Goal: Task Accomplishment & Management: Use online tool/utility

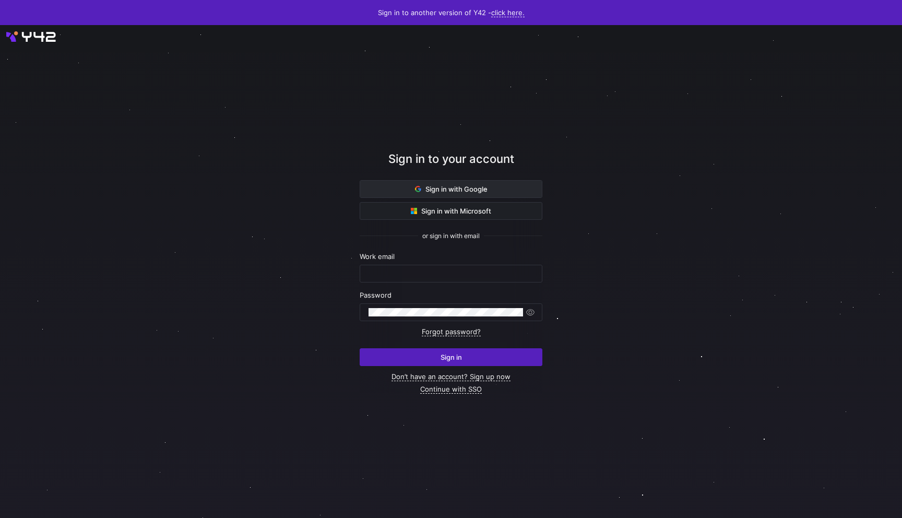
click at [440, 192] on span "Sign in with Google" at bounding box center [451, 189] width 73 height 8
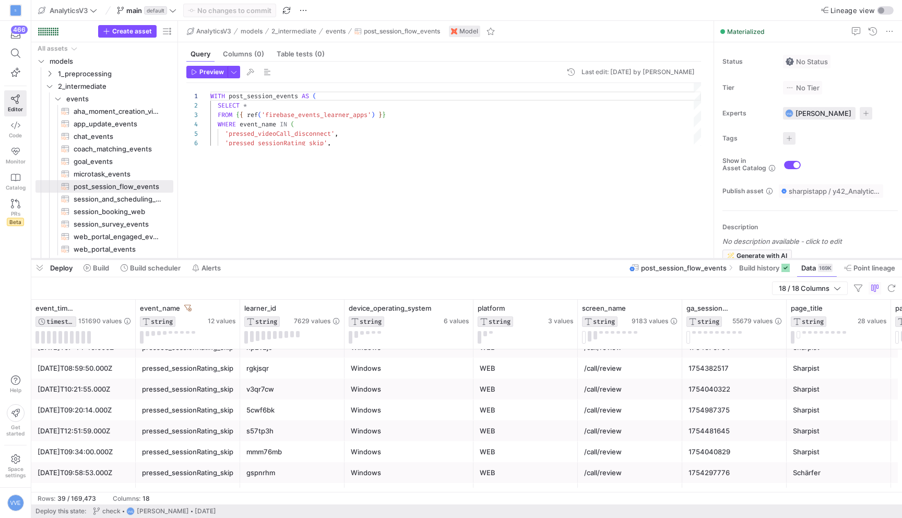
drag, startPoint x: 394, startPoint y: 81, endPoint x: 361, endPoint y: 258, distance: 180.4
click at [361, 259] on div at bounding box center [466, 259] width 870 height 4
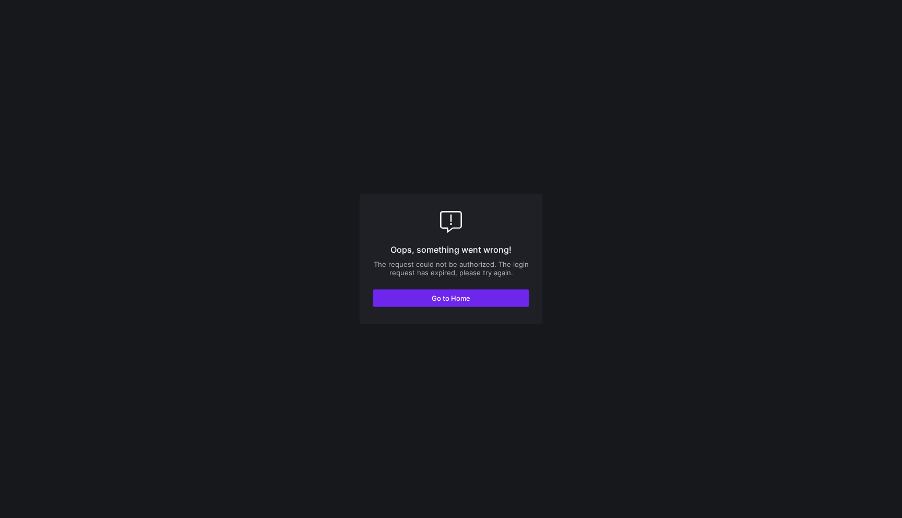
click at [475, 296] on span "button" at bounding box center [450, 298] width 155 height 17
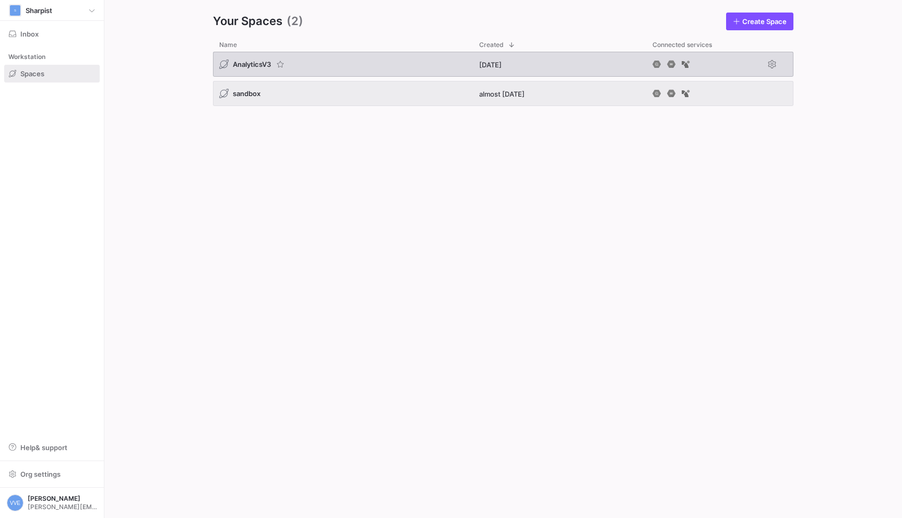
click at [306, 67] on div "AnalyticsV3" at bounding box center [343, 64] width 260 height 25
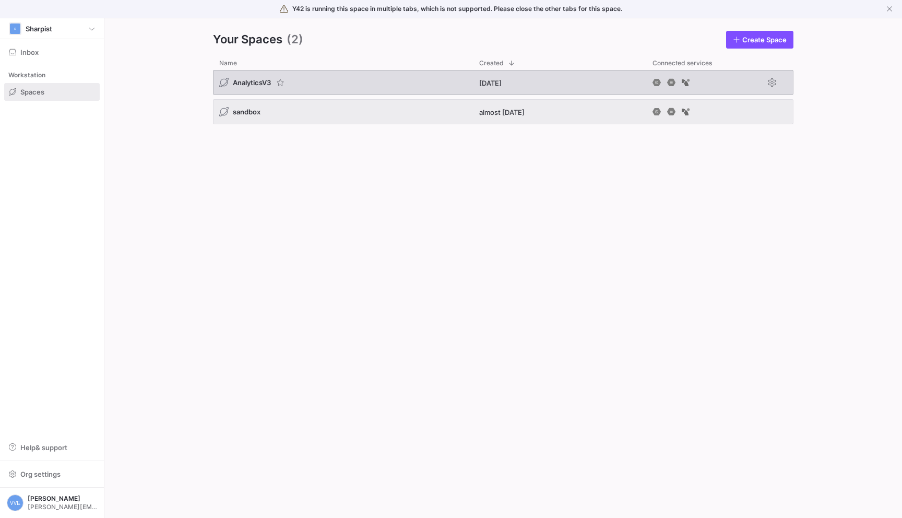
click at [241, 88] on div "Y42 is running this space in multiple tabs, which is not supported. Please clos…" at bounding box center [451, 259] width 902 height 518
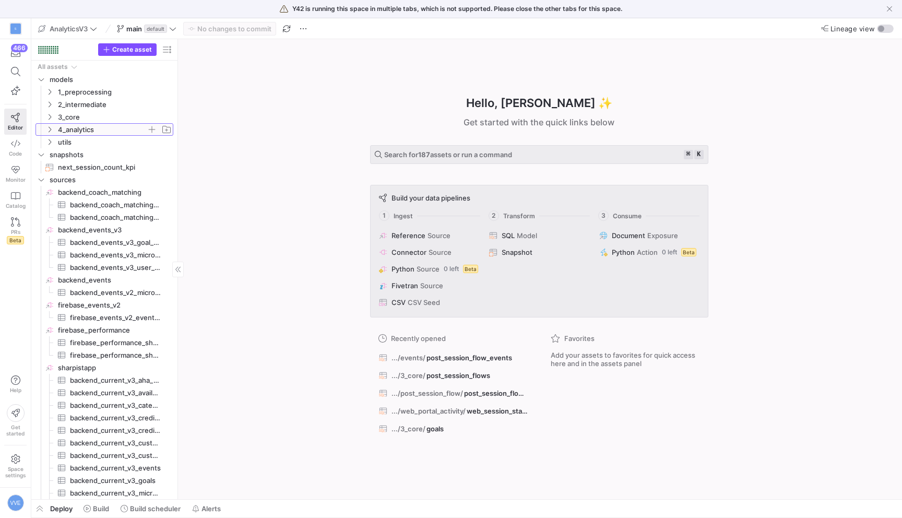
click at [52, 132] on icon "Press SPACE to select this row." at bounding box center [49, 129] width 7 height 6
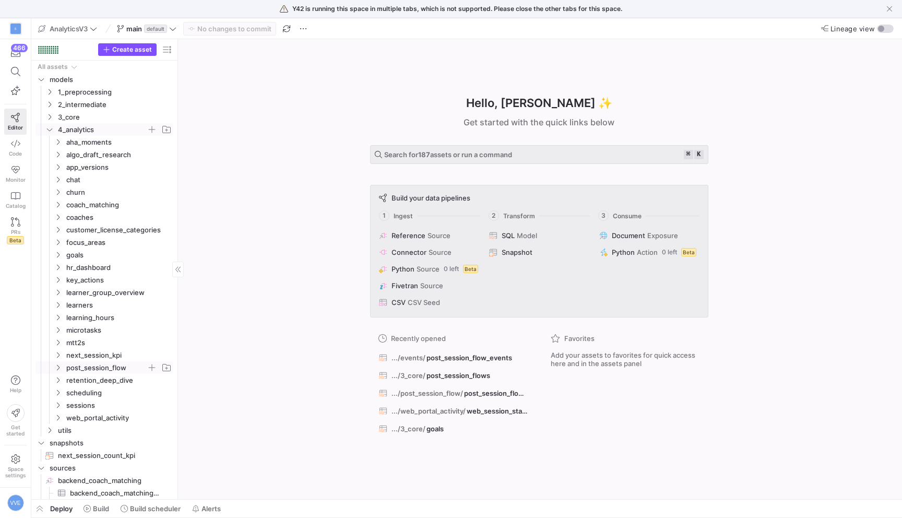
click at [122, 368] on span "post_session_flow" at bounding box center [106, 368] width 80 height 12
click at [117, 380] on span "post_session_flow_sankey​​​​​​​​​​" at bounding box center [118, 380] width 88 height 12
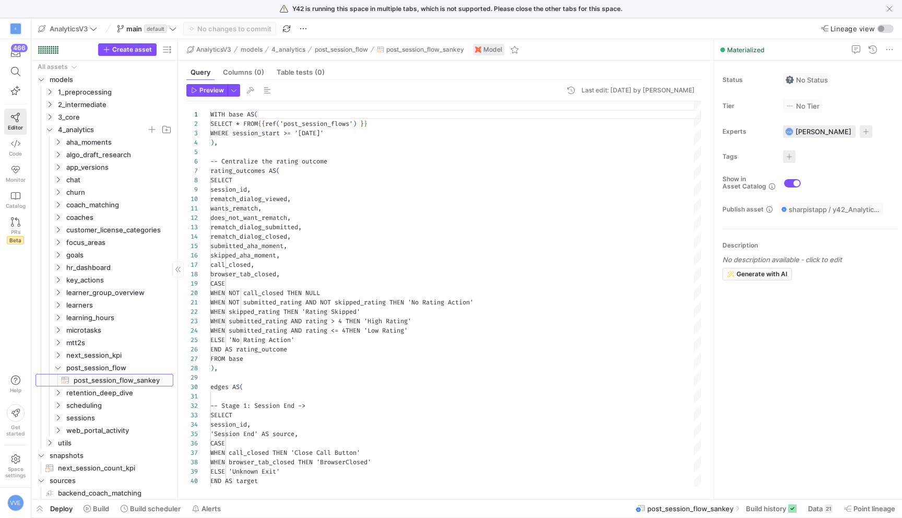
scroll to position [94, 0]
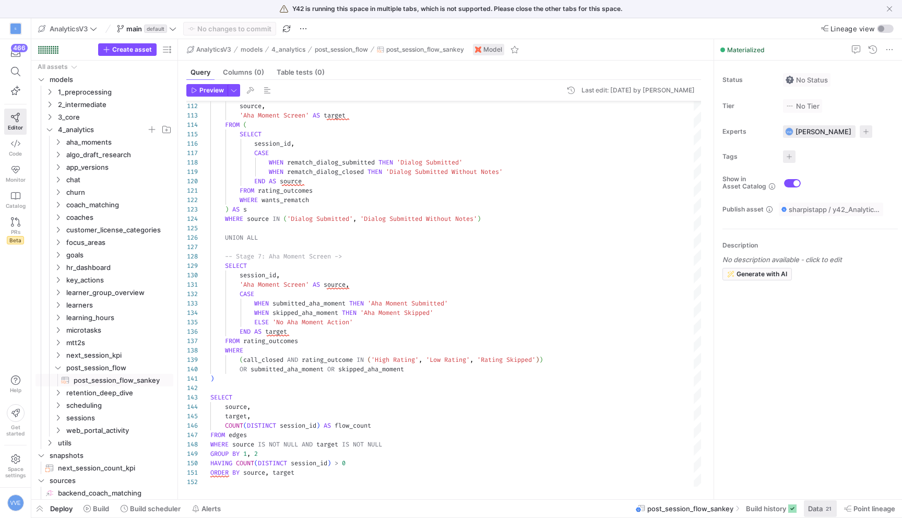
click at [812, 505] on span "Data" at bounding box center [815, 508] width 15 height 8
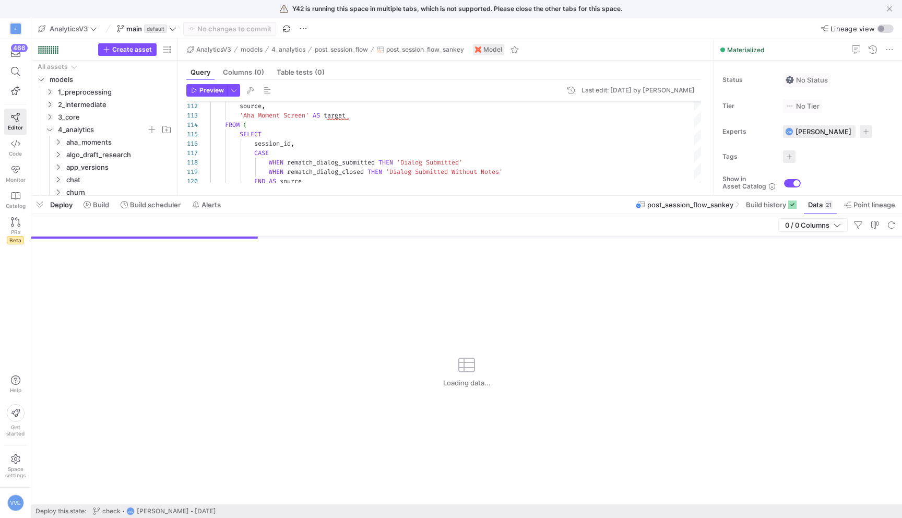
drag, startPoint x: 349, startPoint y: 326, endPoint x: 347, endPoint y: 195, distance: 131.5
click at [347, 195] on div at bounding box center [466, 196] width 870 height 4
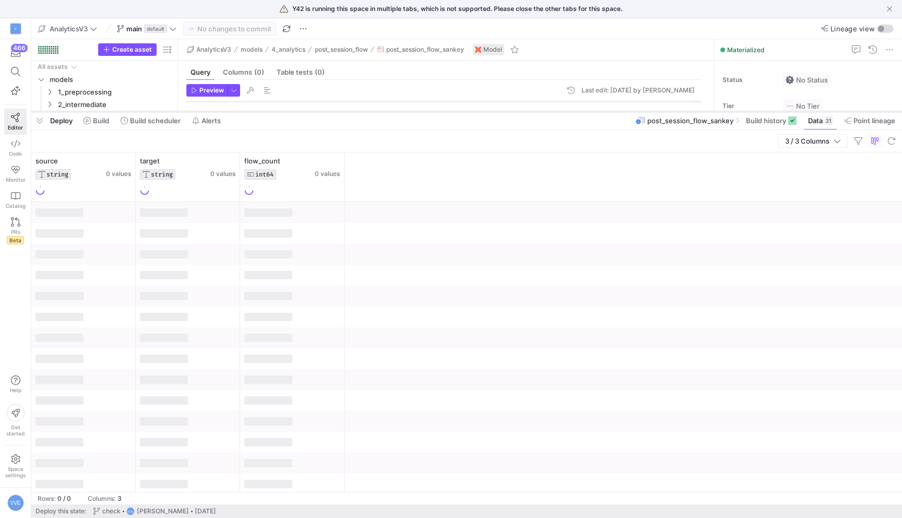
drag, startPoint x: 329, startPoint y: 196, endPoint x: 328, endPoint y: 111, distance: 85.6
click at [328, 111] on div at bounding box center [466, 112] width 870 height 4
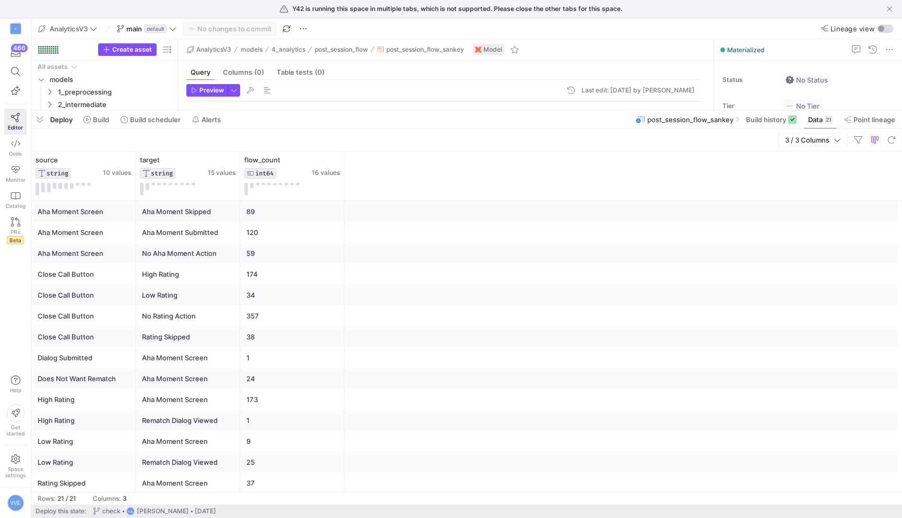
click at [120, 272] on div "Close Call Button" at bounding box center [84, 274] width 92 height 20
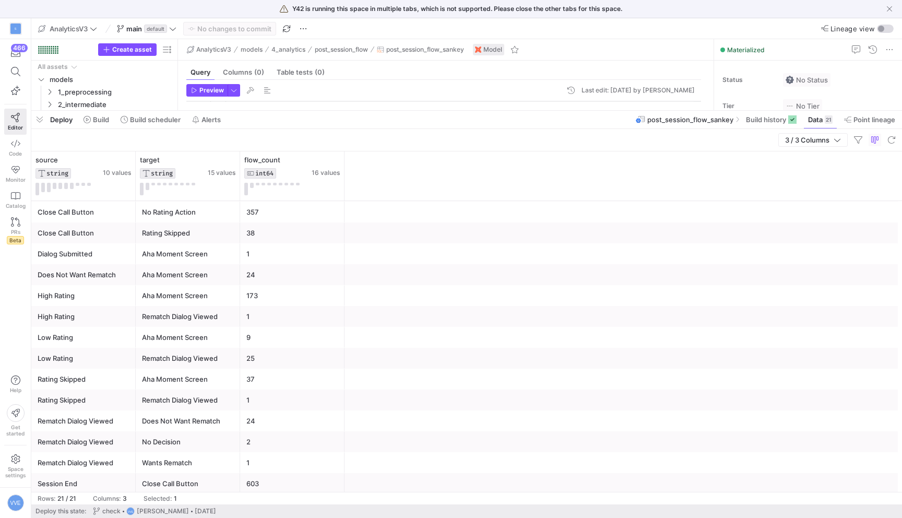
scroll to position [110, 0]
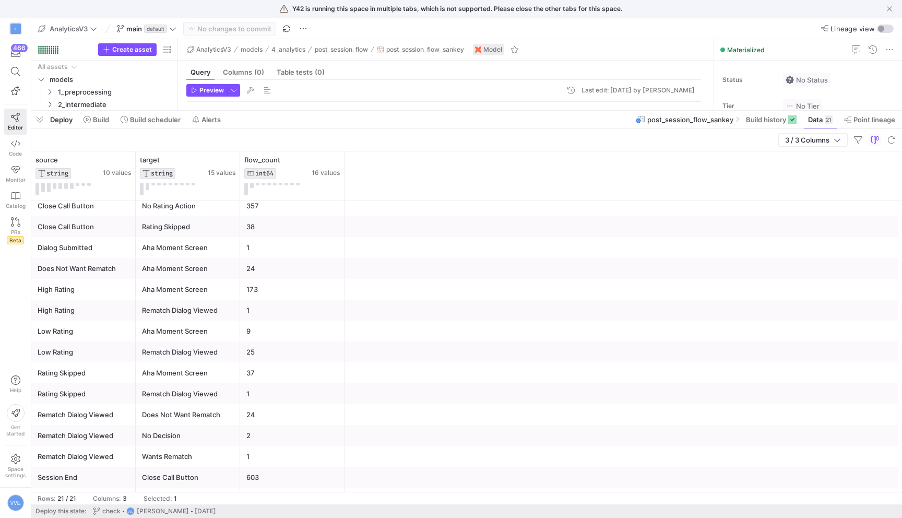
click at [104, 291] on div "High Rating" at bounding box center [84, 289] width 92 height 20
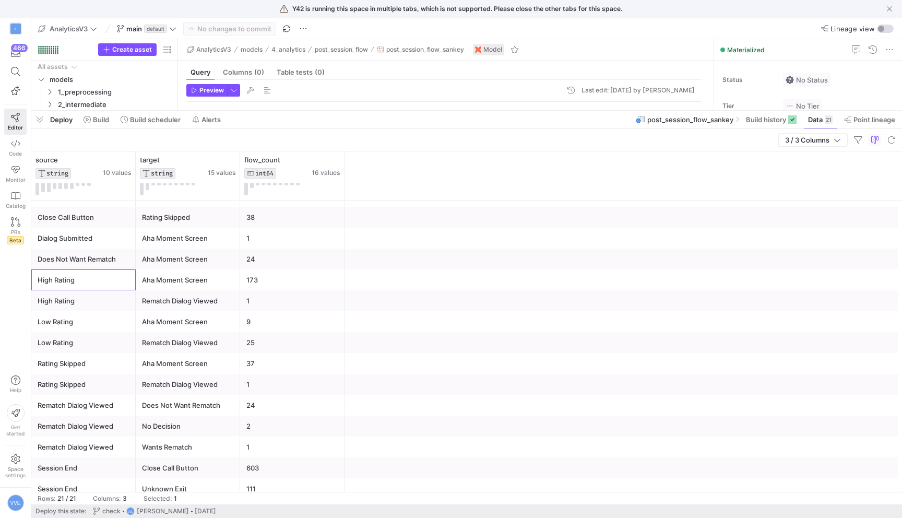
scroll to position [0, 0]
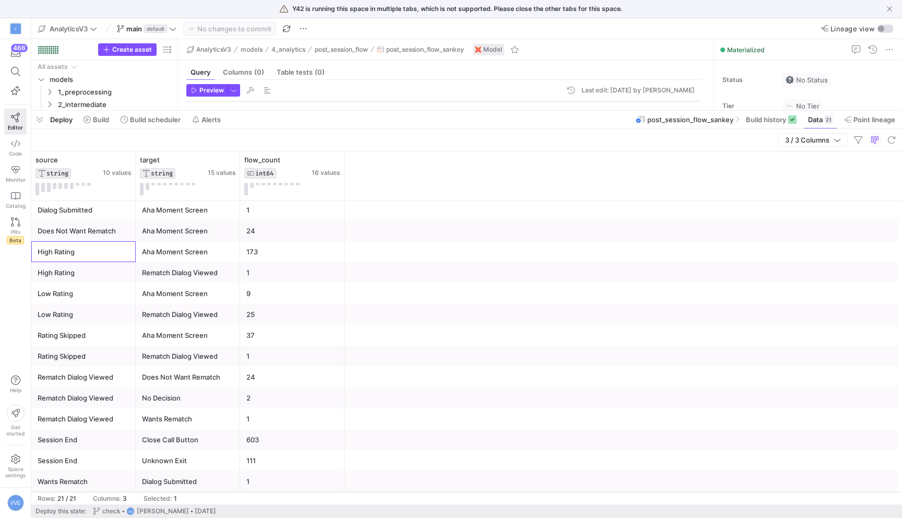
click at [107, 285] on div "Low Rating" at bounding box center [84, 293] width 92 height 20
click at [112, 270] on div "High Rating" at bounding box center [84, 272] width 92 height 20
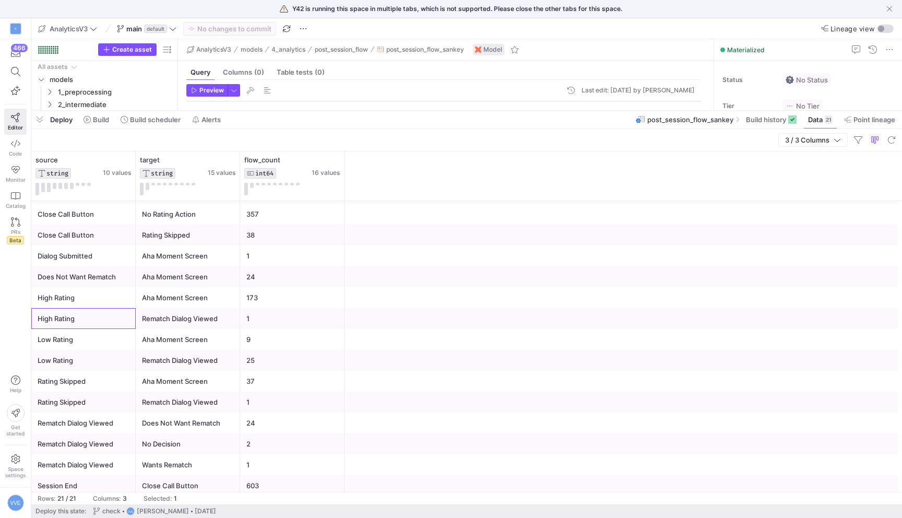
click at [112, 310] on div "High Rating" at bounding box center [84, 318] width 92 height 20
click at [112, 301] on div "High Rating" at bounding box center [84, 298] width 92 height 20
click at [118, 317] on div "High Rating" at bounding box center [84, 318] width 92 height 20
click at [185, 318] on div "Rematch Dialog Viewed" at bounding box center [188, 318] width 92 height 20
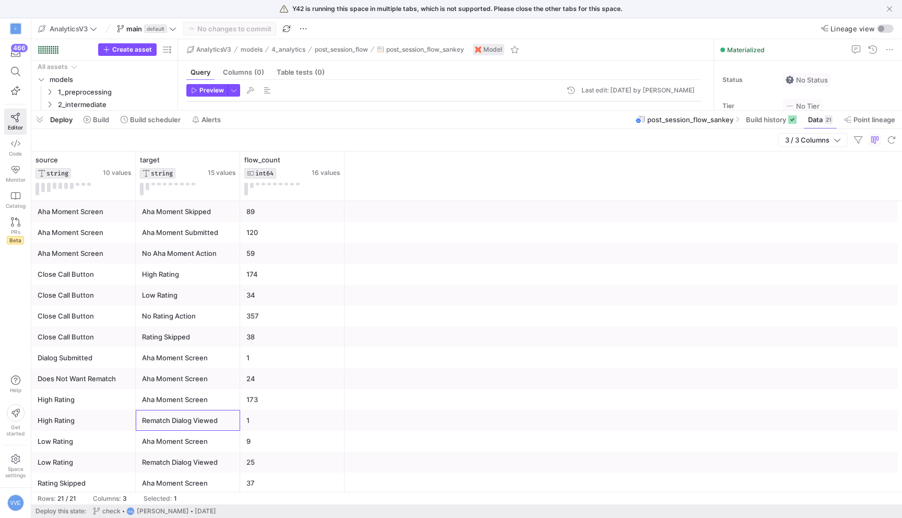
click at [269, 413] on div "1" at bounding box center [292, 420] width 92 height 20
click at [83, 395] on div "High Rating" at bounding box center [84, 399] width 92 height 20
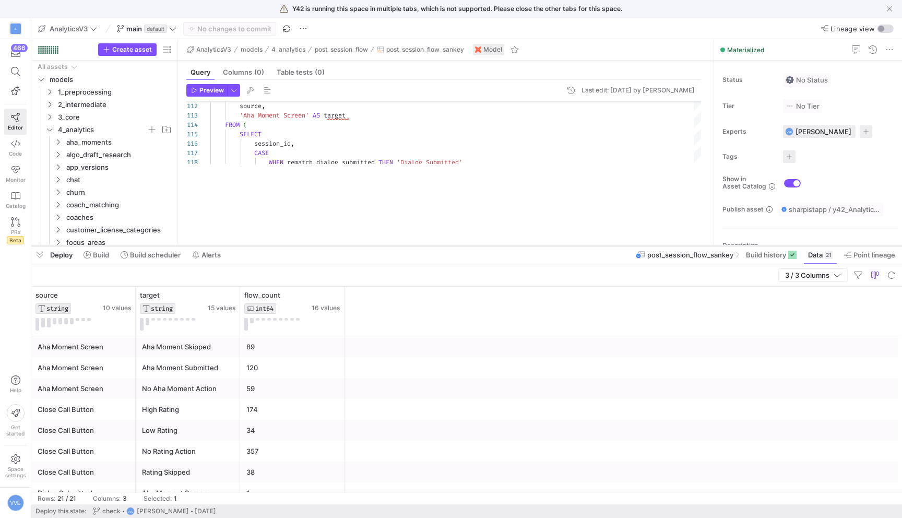
drag, startPoint x: 344, startPoint y: 111, endPoint x: 320, endPoint y: 197, distance: 88.9
click at [320, 244] on div at bounding box center [466, 246] width 870 height 4
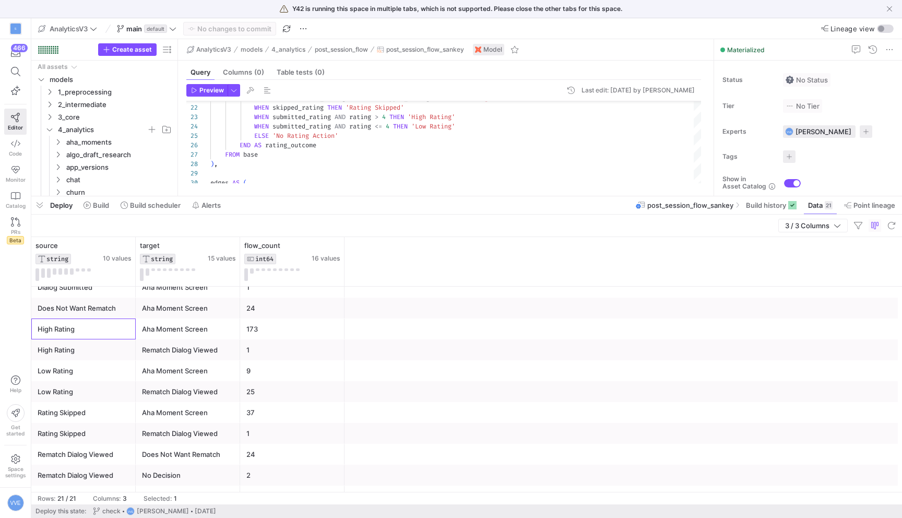
click at [124, 355] on div "High Rating" at bounding box center [84, 350] width 92 height 20
click at [184, 367] on div "Aha Moment Screen" at bounding box center [188, 371] width 92 height 20
click at [187, 348] on div "Rematch Dialog Viewed" at bounding box center [188, 350] width 92 height 20
click at [92, 375] on div "Low Rating" at bounding box center [84, 371] width 92 height 20
click at [131, 392] on div "Low Rating" at bounding box center [83, 391] width 104 height 21
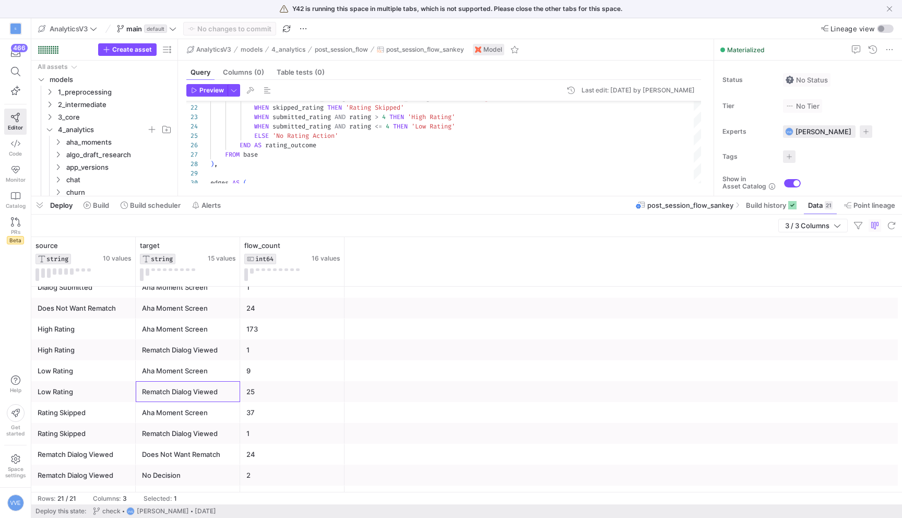
click at [176, 392] on div "Rematch Dialog Viewed" at bounding box center [188, 391] width 92 height 20
click at [180, 377] on div "Aha Moment Screen" at bounding box center [188, 371] width 92 height 20
click at [79, 376] on div "Low Rating" at bounding box center [84, 371] width 92 height 20
click at [85, 388] on div "Low Rating" at bounding box center [84, 391] width 92 height 20
click at [91, 370] on div "Low Rating" at bounding box center [84, 371] width 92 height 20
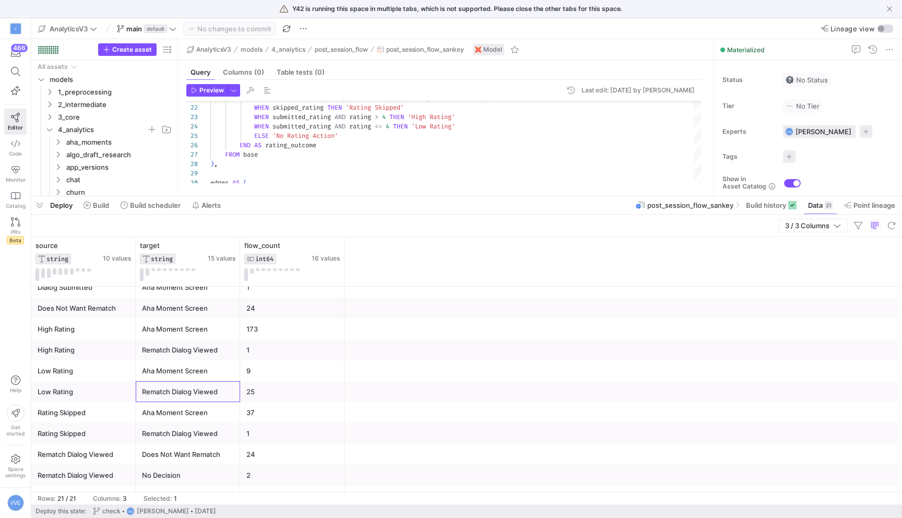
click at [176, 396] on div "Rematch Dialog Viewed" at bounding box center [188, 391] width 92 height 20
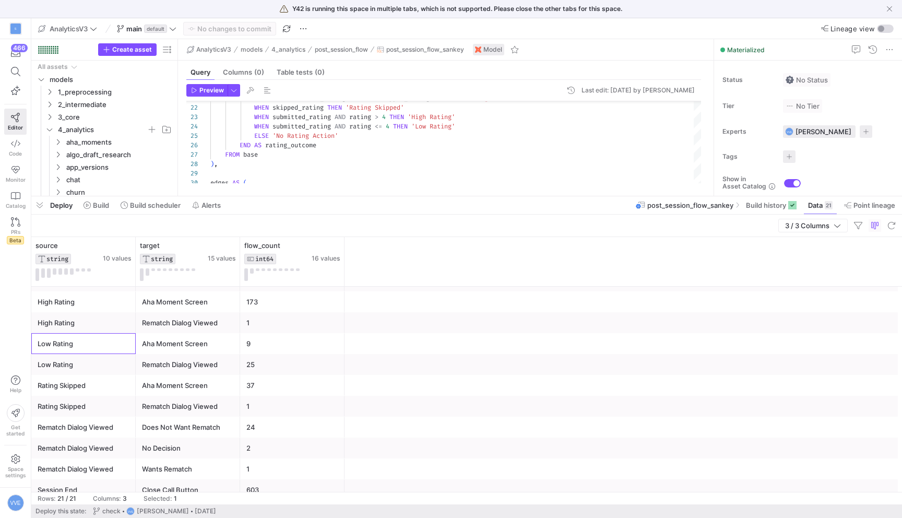
click at [104, 339] on div "Low Rating" at bounding box center [84, 343] width 92 height 20
click at [163, 361] on div "Rematch Dialog Viewed" at bounding box center [188, 364] width 92 height 20
click at [165, 345] on div "Aha Moment Screen" at bounding box center [188, 343] width 92 height 20
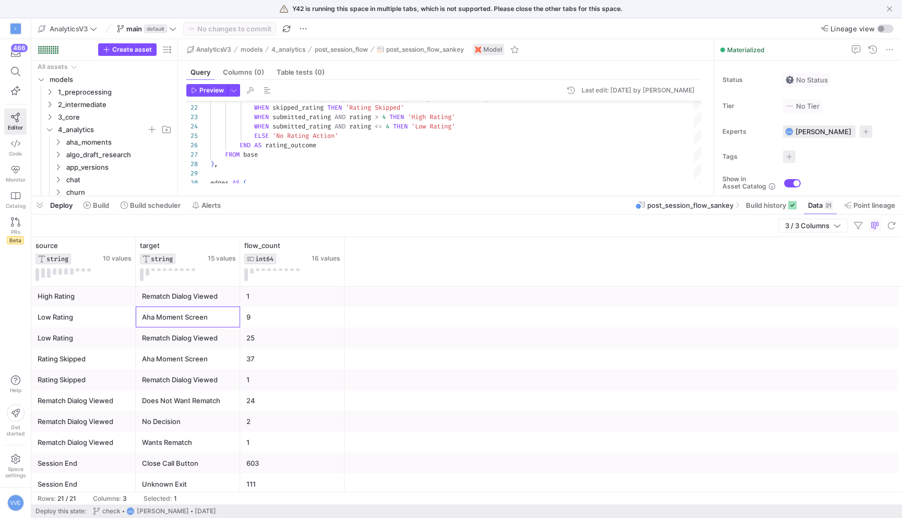
click at [219, 445] on div "Wants Rematch" at bounding box center [188, 442] width 92 height 20
click at [211, 422] on div "No Decision" at bounding box center [188, 421] width 92 height 20
click at [206, 405] on div "Does Not Want Rematch" at bounding box center [188, 400] width 92 height 20
click at [209, 341] on div "Rematch Dialog Viewed" at bounding box center [188, 338] width 92 height 20
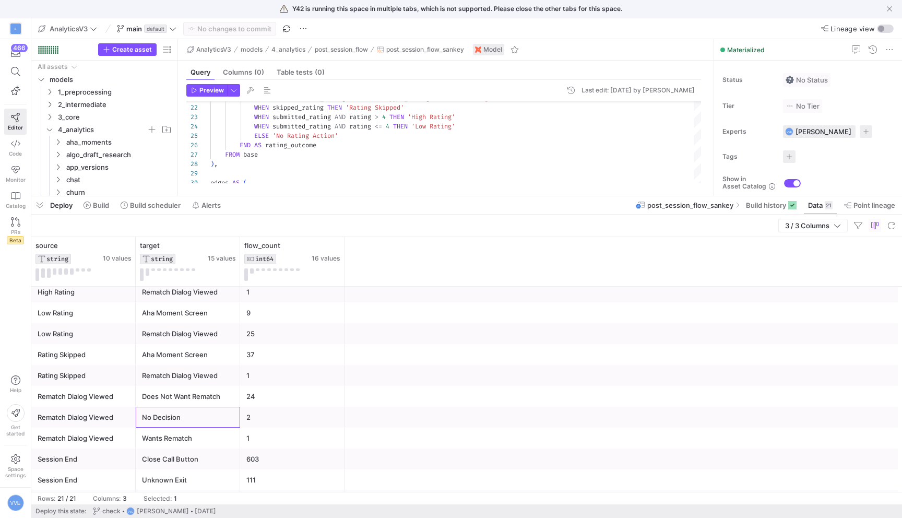
click at [216, 422] on div "No Decision" at bounding box center [188, 417] width 92 height 20
click at [223, 392] on div "Does Not Want Rematch" at bounding box center [188, 396] width 92 height 20
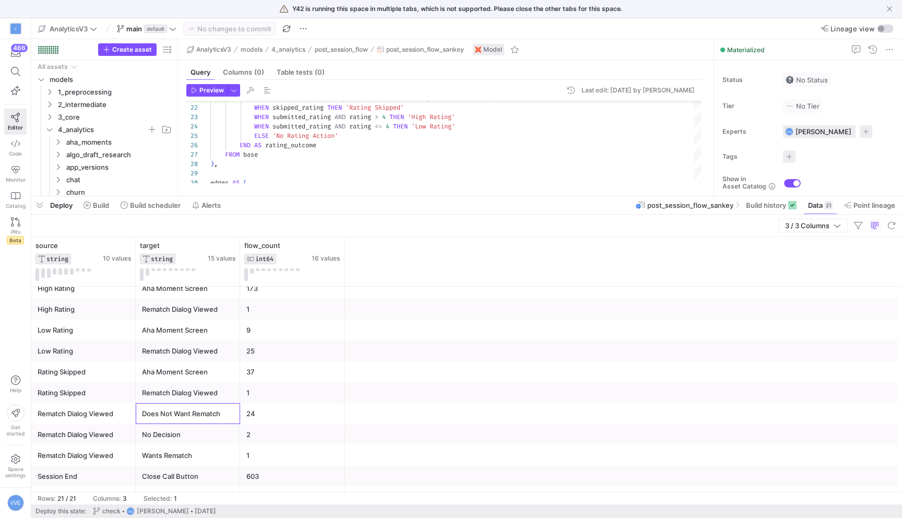
click at [229, 327] on div "Aha Moment Screen" at bounding box center [188, 330] width 92 height 20
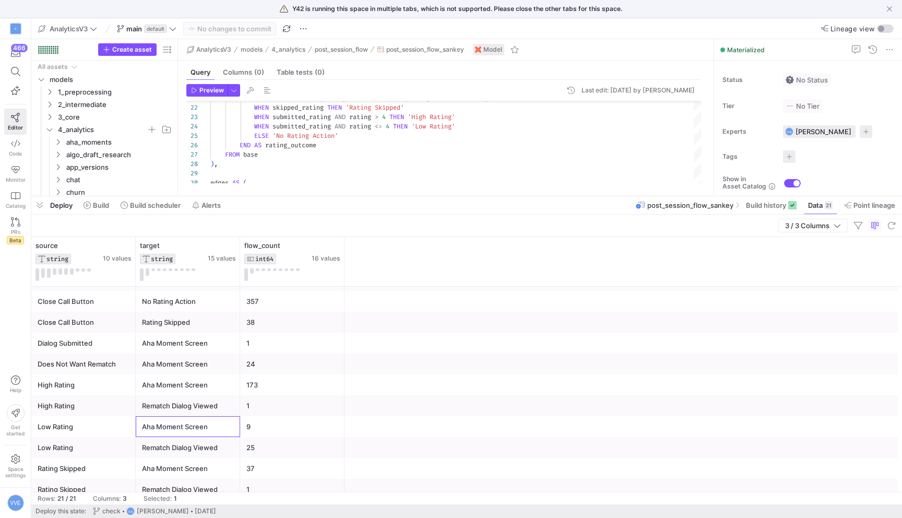
scroll to position [54, 0]
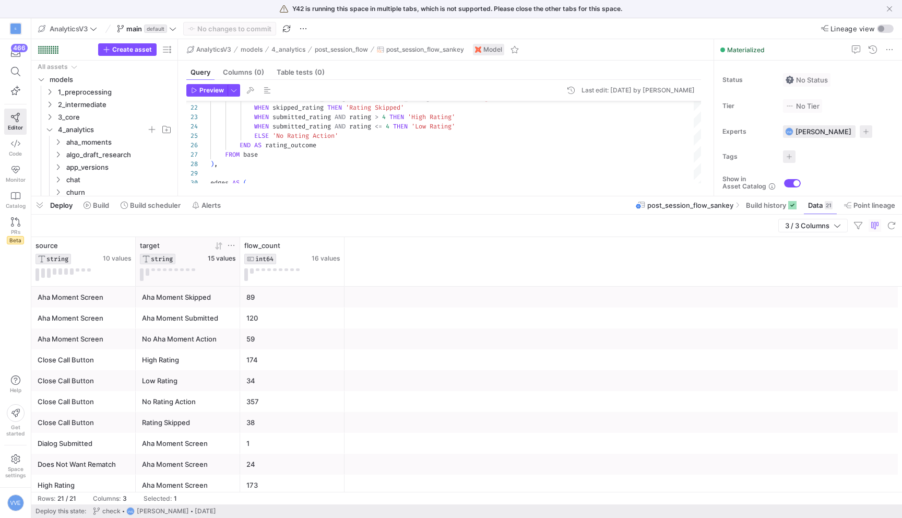
click at [211, 258] on span "15 values" at bounding box center [222, 258] width 28 height 7
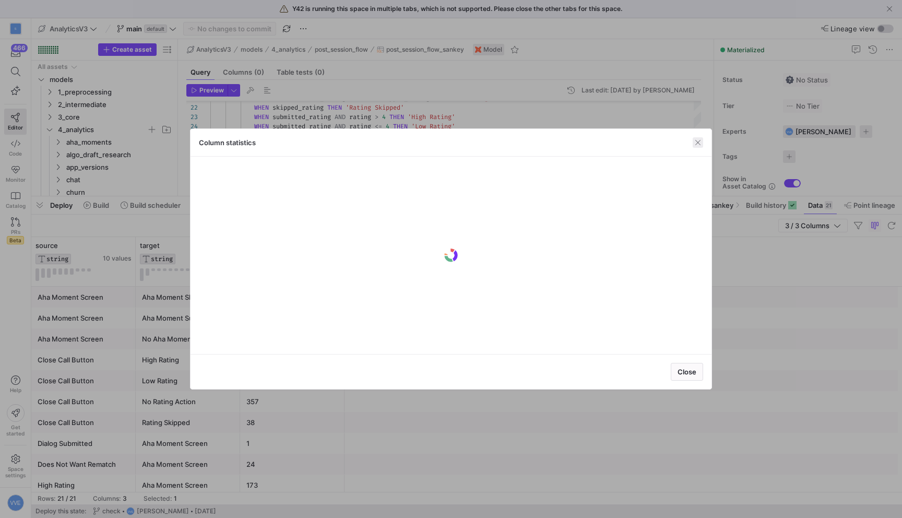
click at [697, 143] on span "button" at bounding box center [697, 142] width 10 height 10
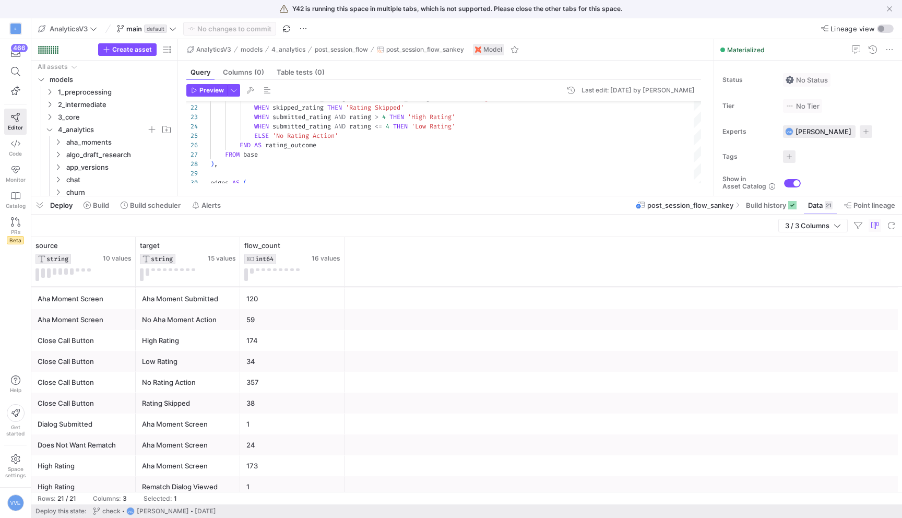
scroll to position [0, 0]
click at [105, 295] on div "Aha Moment Screen" at bounding box center [84, 297] width 92 height 20
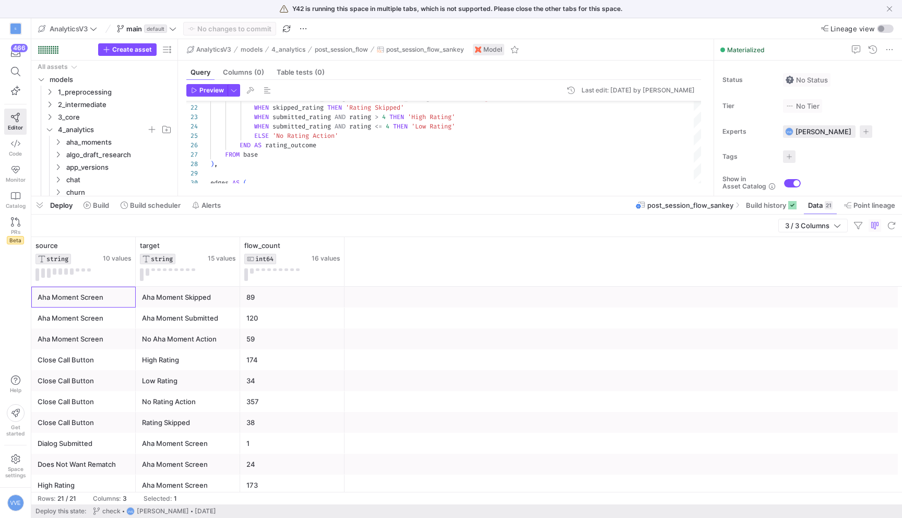
click at [104, 344] on div "Aha Moment Screen" at bounding box center [84, 339] width 92 height 20
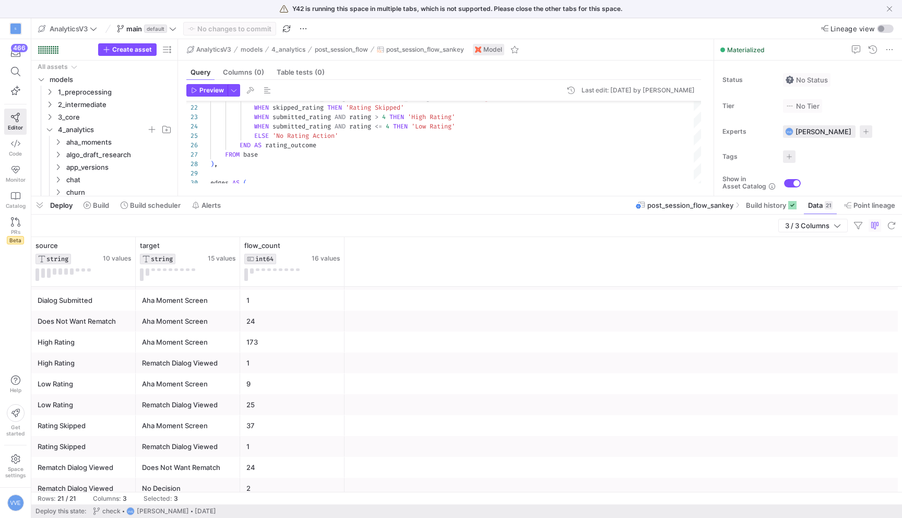
click at [191, 343] on div "Aha Moment Screen" at bounding box center [188, 342] width 92 height 20
click at [193, 357] on div "Rematch Dialog Viewed" at bounding box center [188, 363] width 92 height 20
